Goal: Task Accomplishment & Management: Use online tool/utility

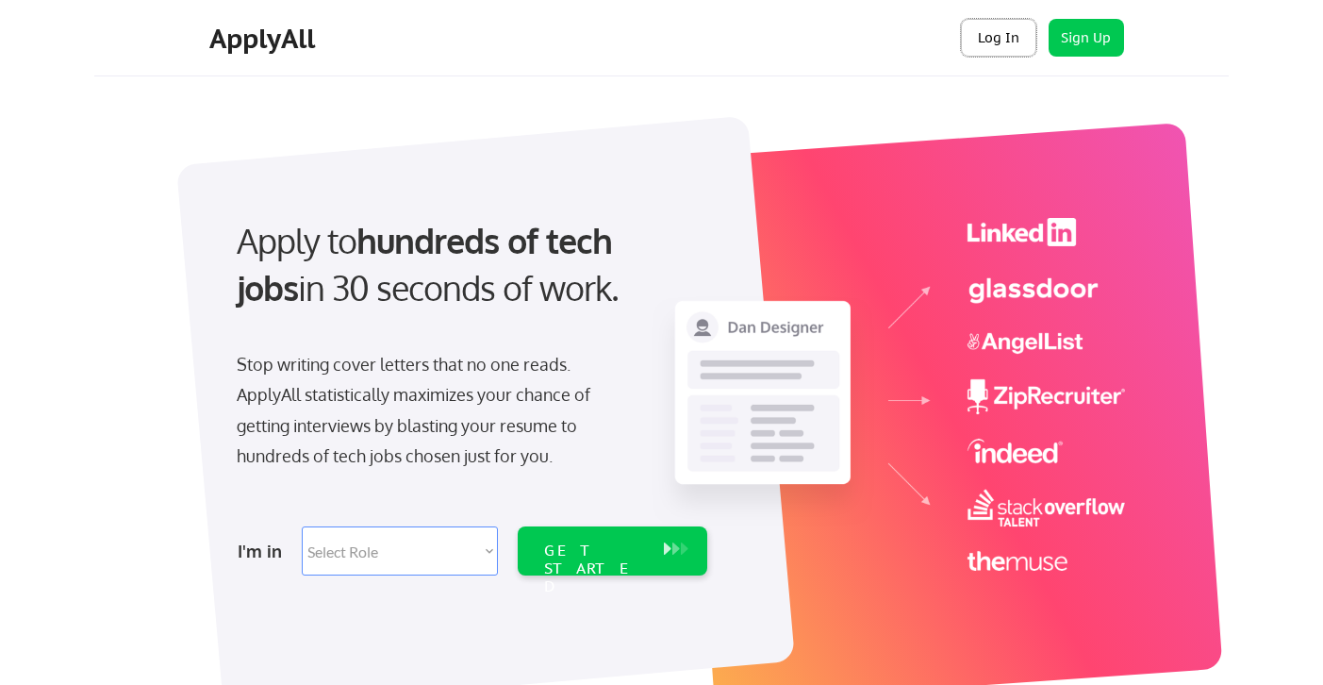
click at [1019, 51] on button "Log In" at bounding box center [998, 38] width 75 height 38
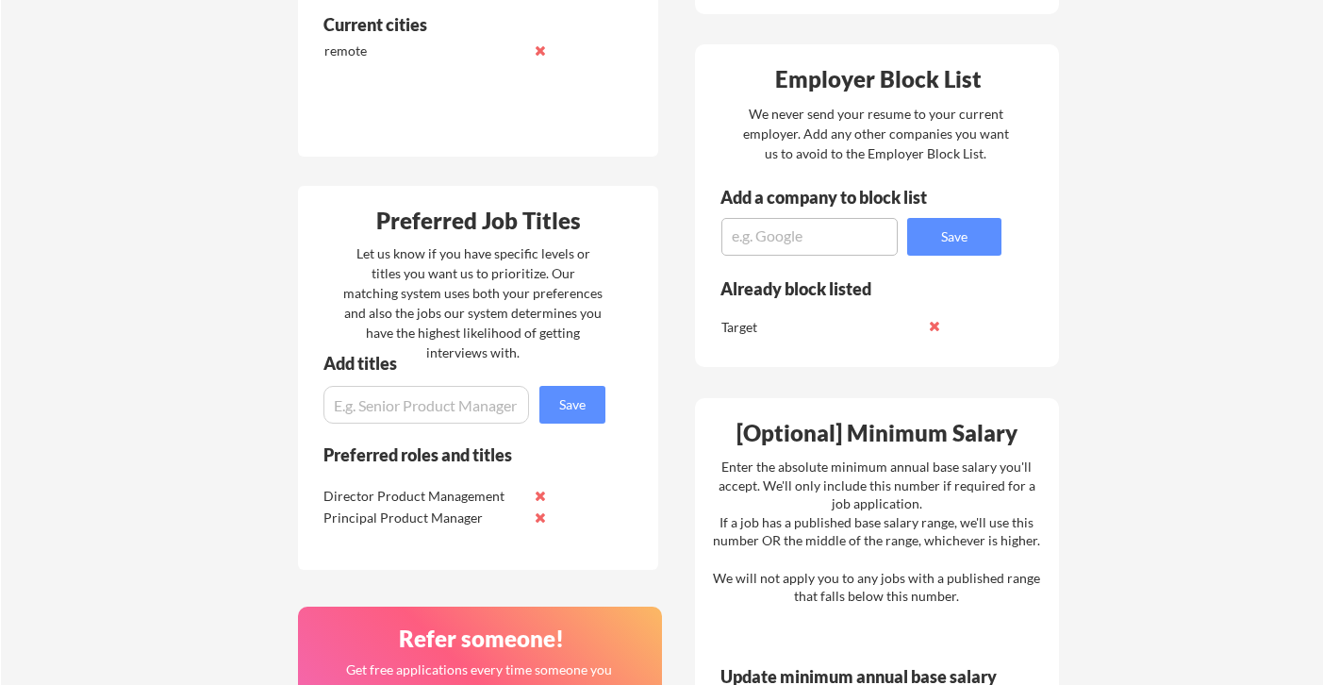
scroll to position [690, 0]
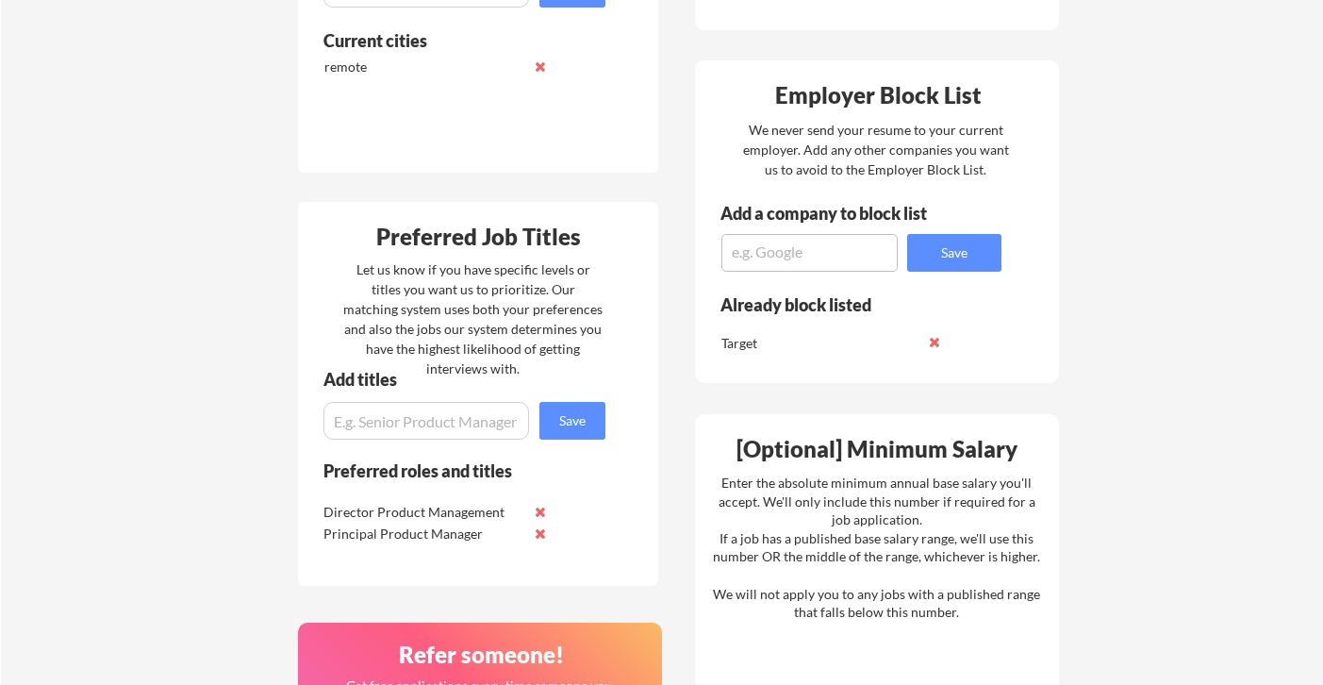
click at [436, 415] on input "input" at bounding box center [427, 421] width 206 height 38
type input "VP Product"
click at [199, 433] on div "Your Dashboard Woohoo! You're ready to be applied! 🙌 We'll start applying you t…" at bounding box center [662, 254] width 1322 height 1739
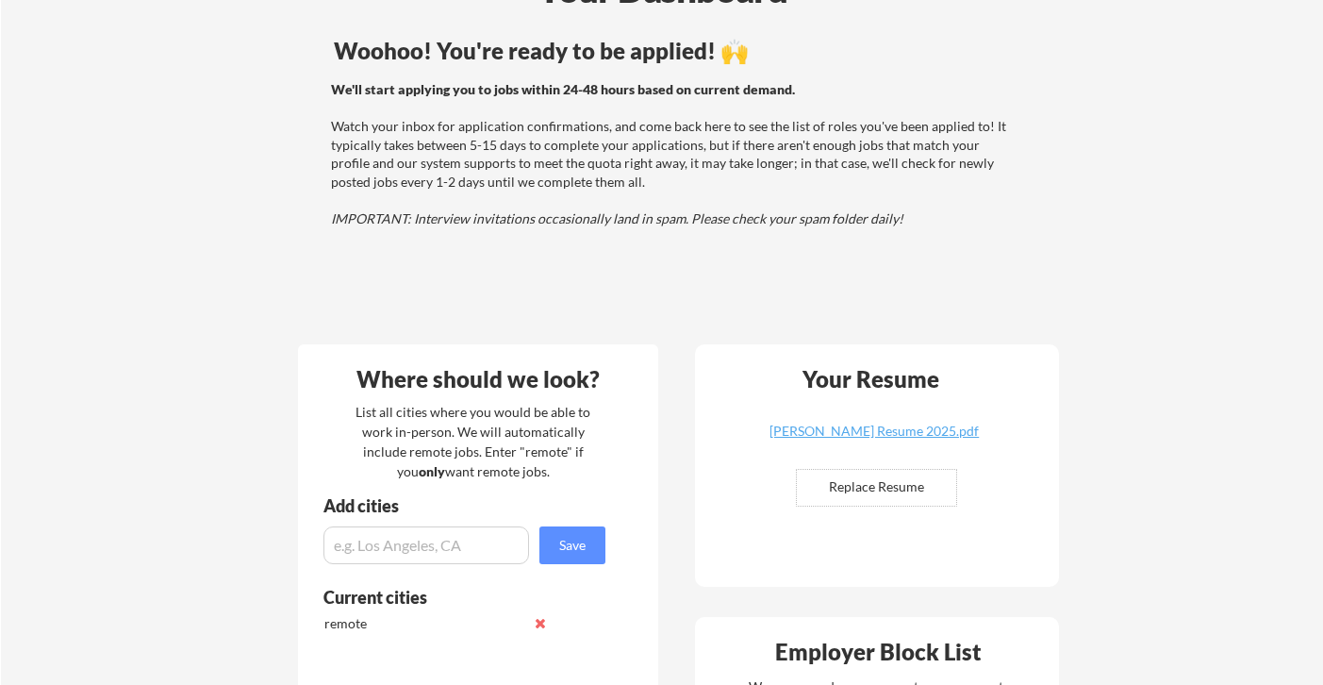
scroll to position [207, 0]
